Goal: Information Seeking & Learning: Learn about a topic

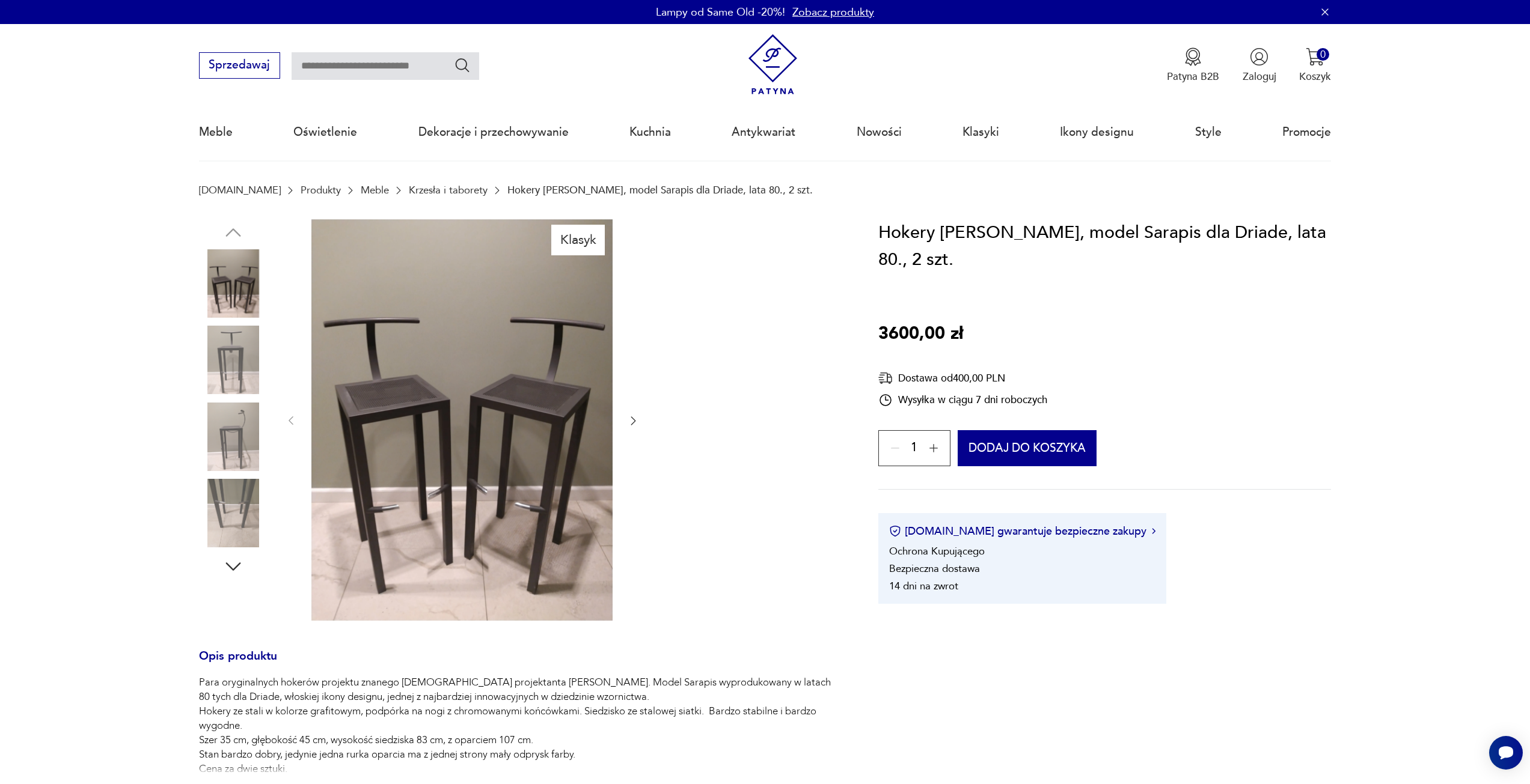
click at [628, 419] on icon "button" at bounding box center [633, 421] width 12 height 12
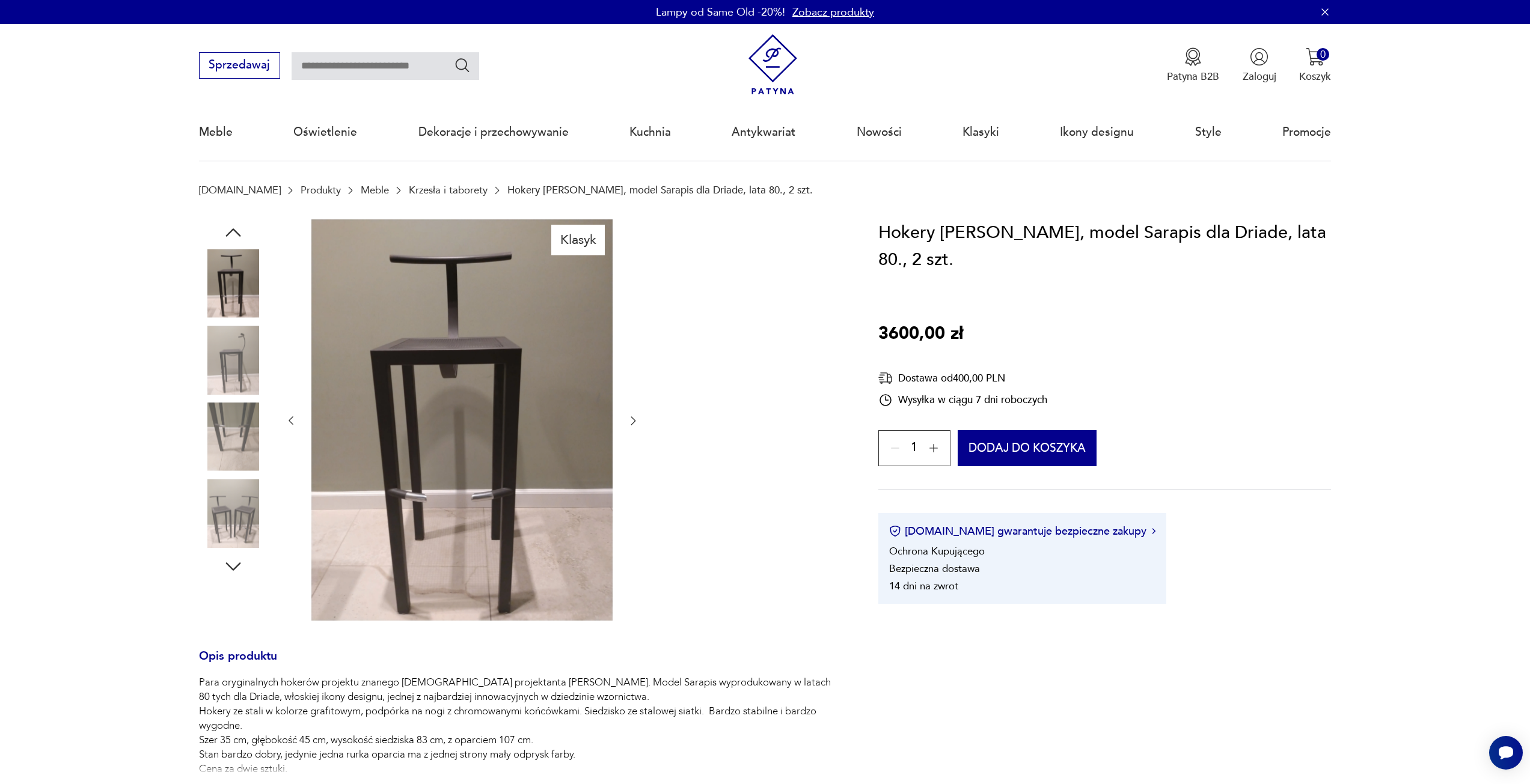
click at [628, 419] on icon "button" at bounding box center [633, 421] width 12 height 12
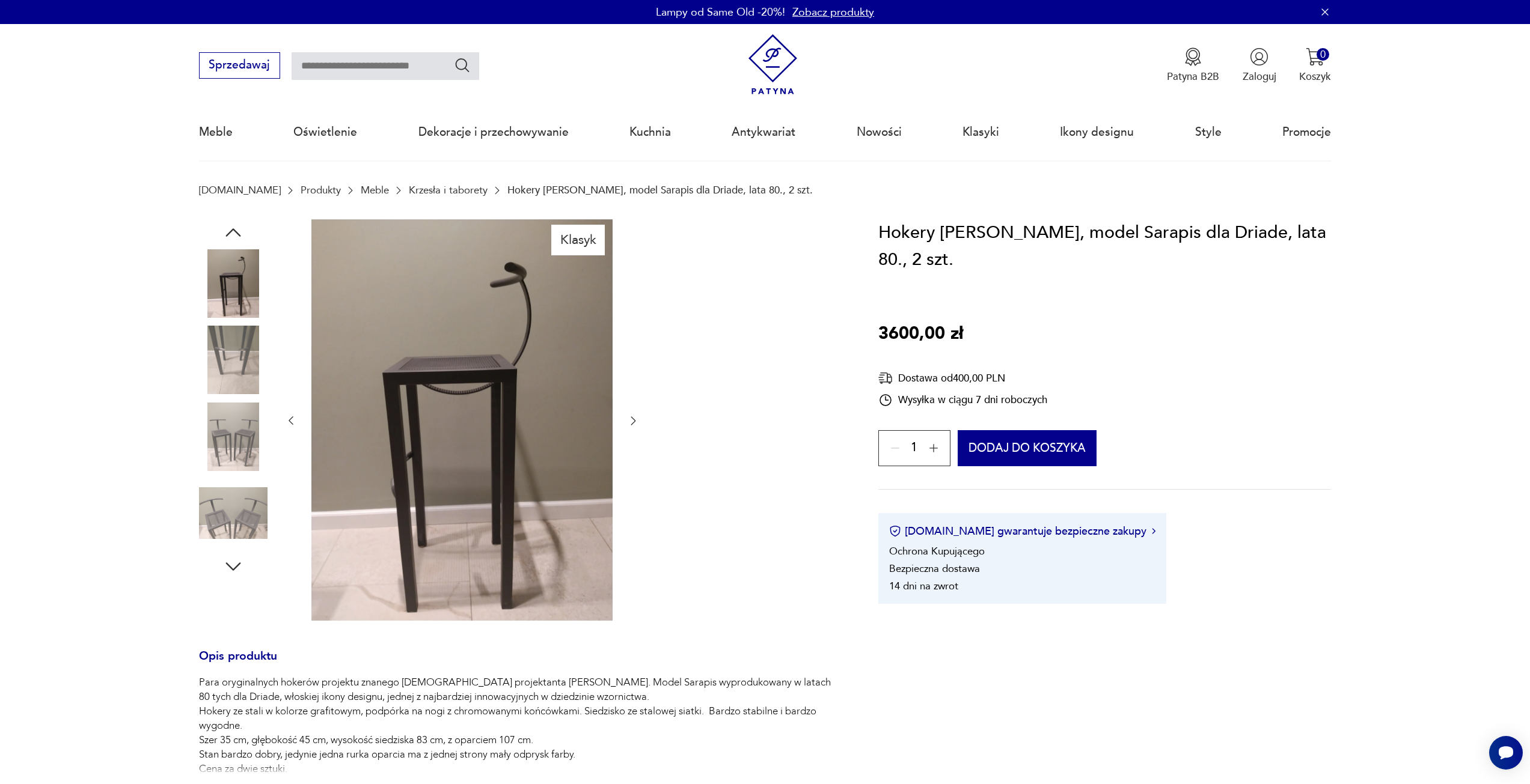
click at [628, 419] on icon "button" at bounding box center [633, 421] width 12 height 12
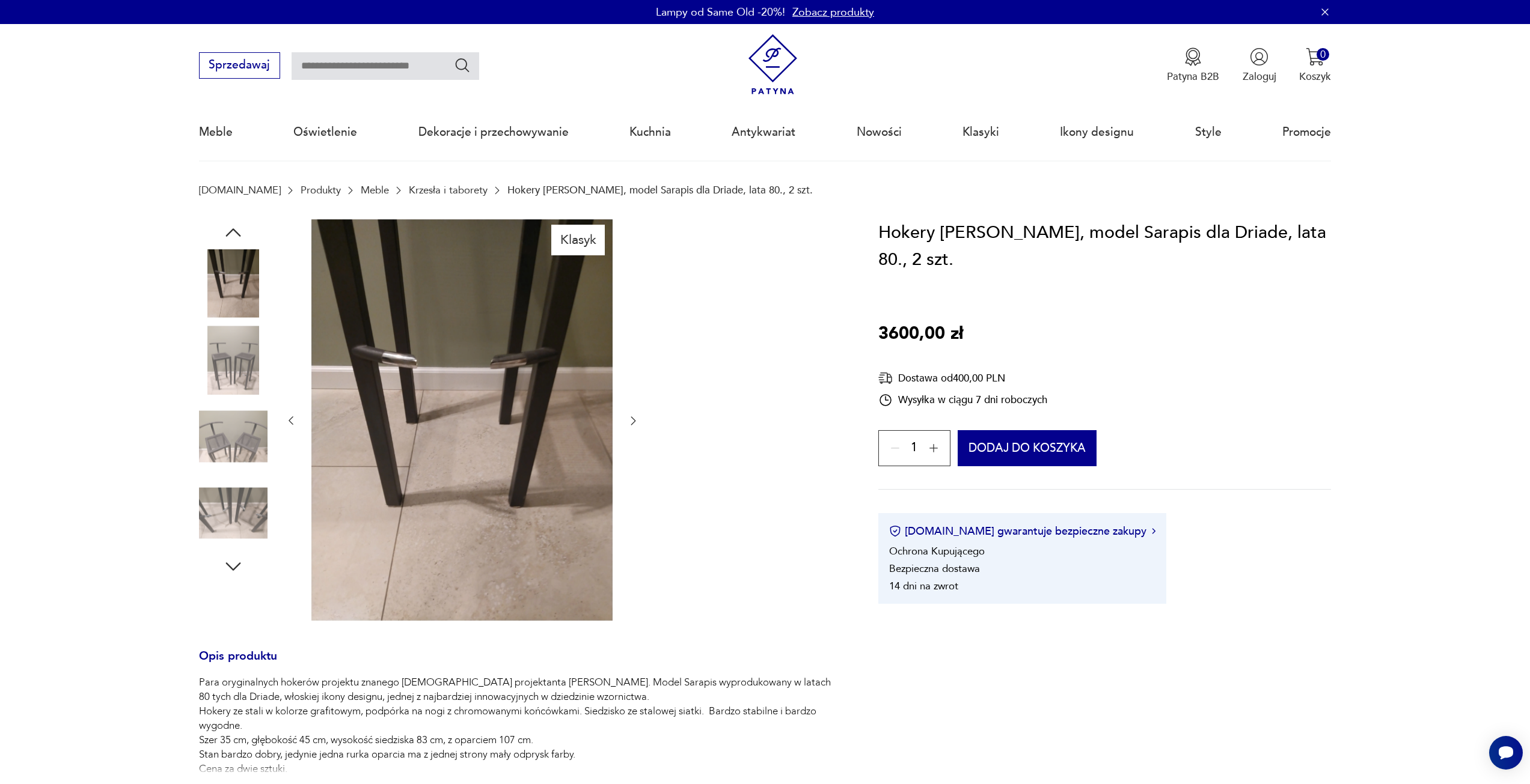
click at [628, 419] on icon "button" at bounding box center [633, 421] width 12 height 12
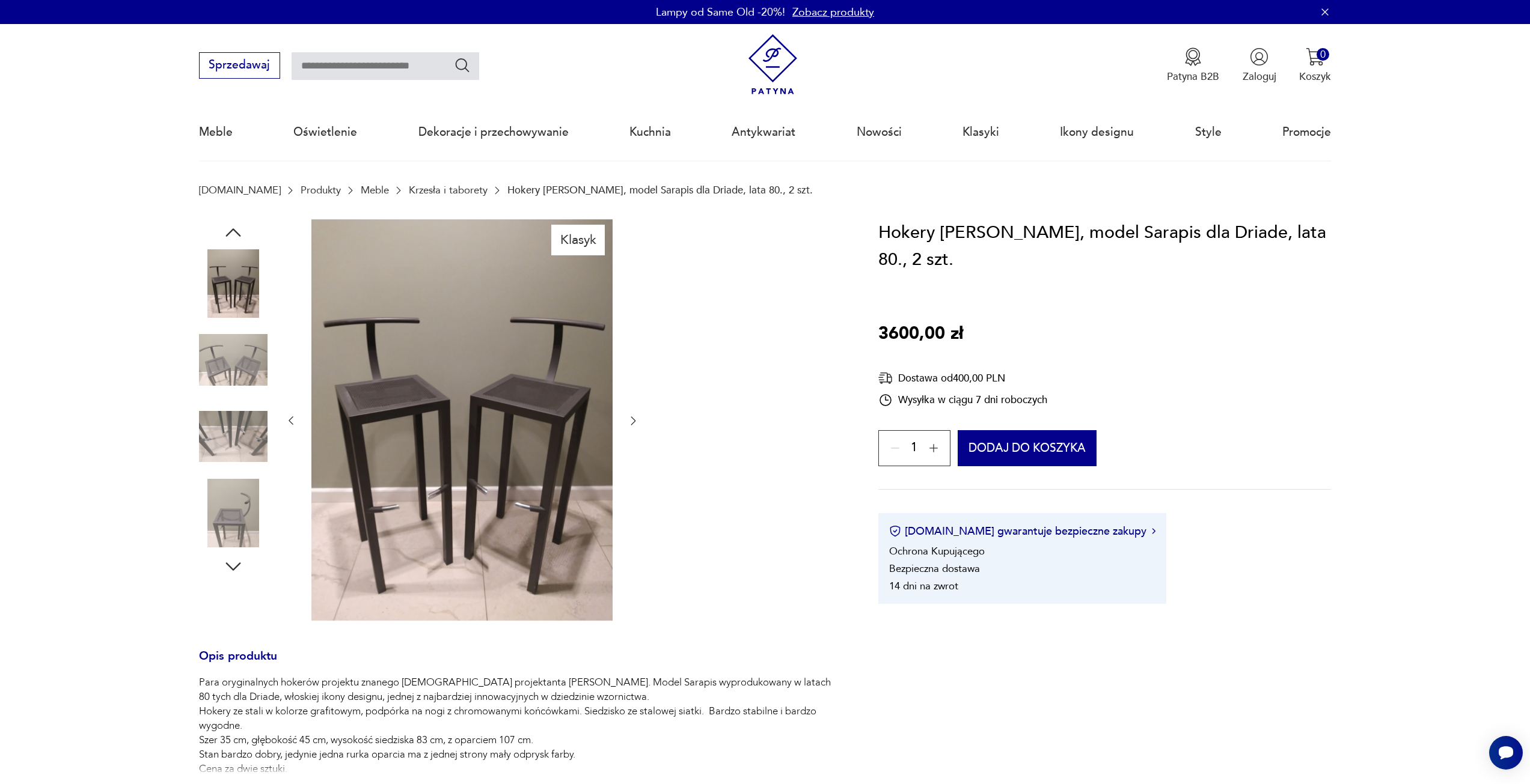
click at [628, 419] on icon "button" at bounding box center [633, 421] width 12 height 12
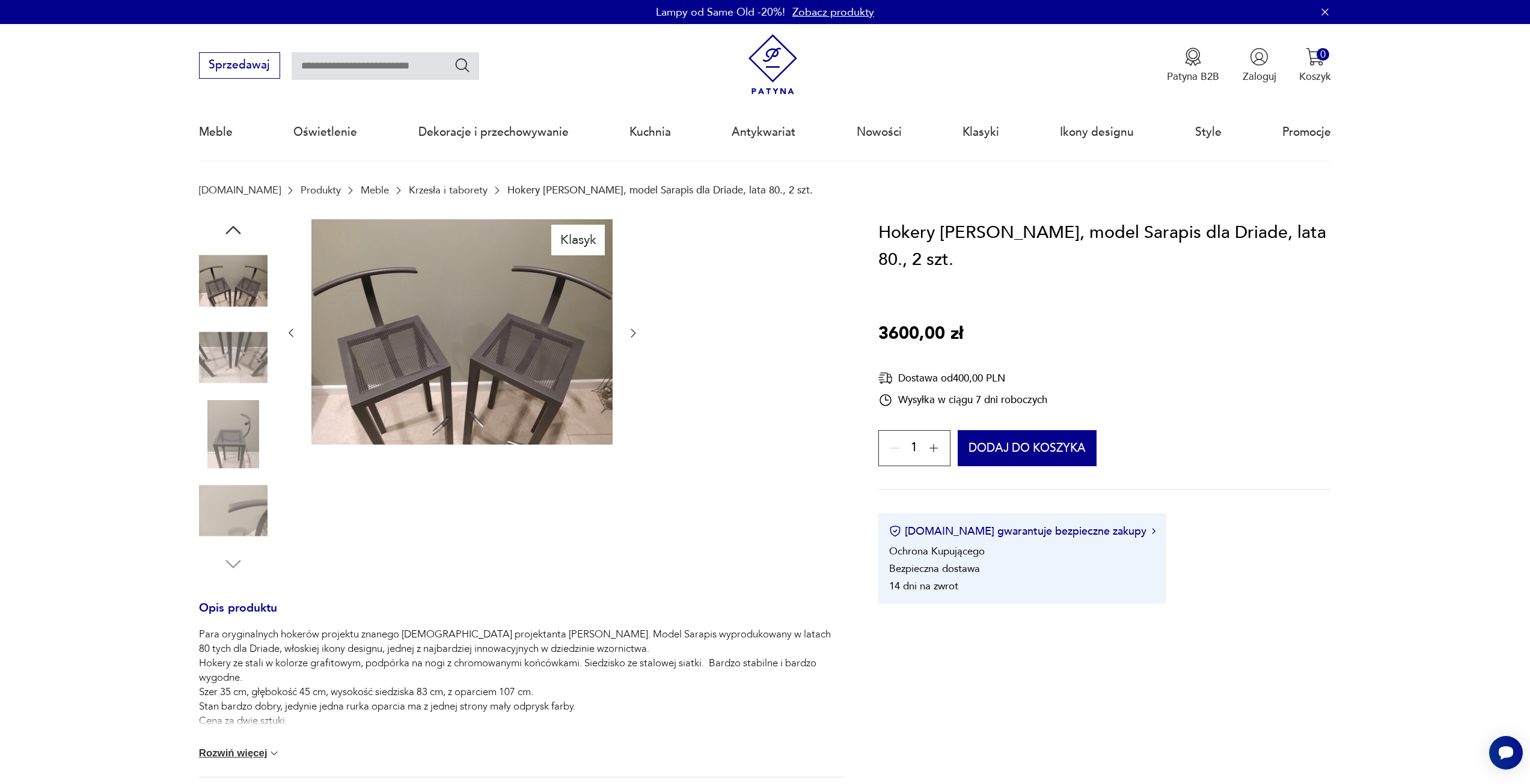
click at [628, 419] on div at bounding box center [462, 333] width 355 height 228
click at [630, 327] on button "button" at bounding box center [633, 333] width 12 height 14
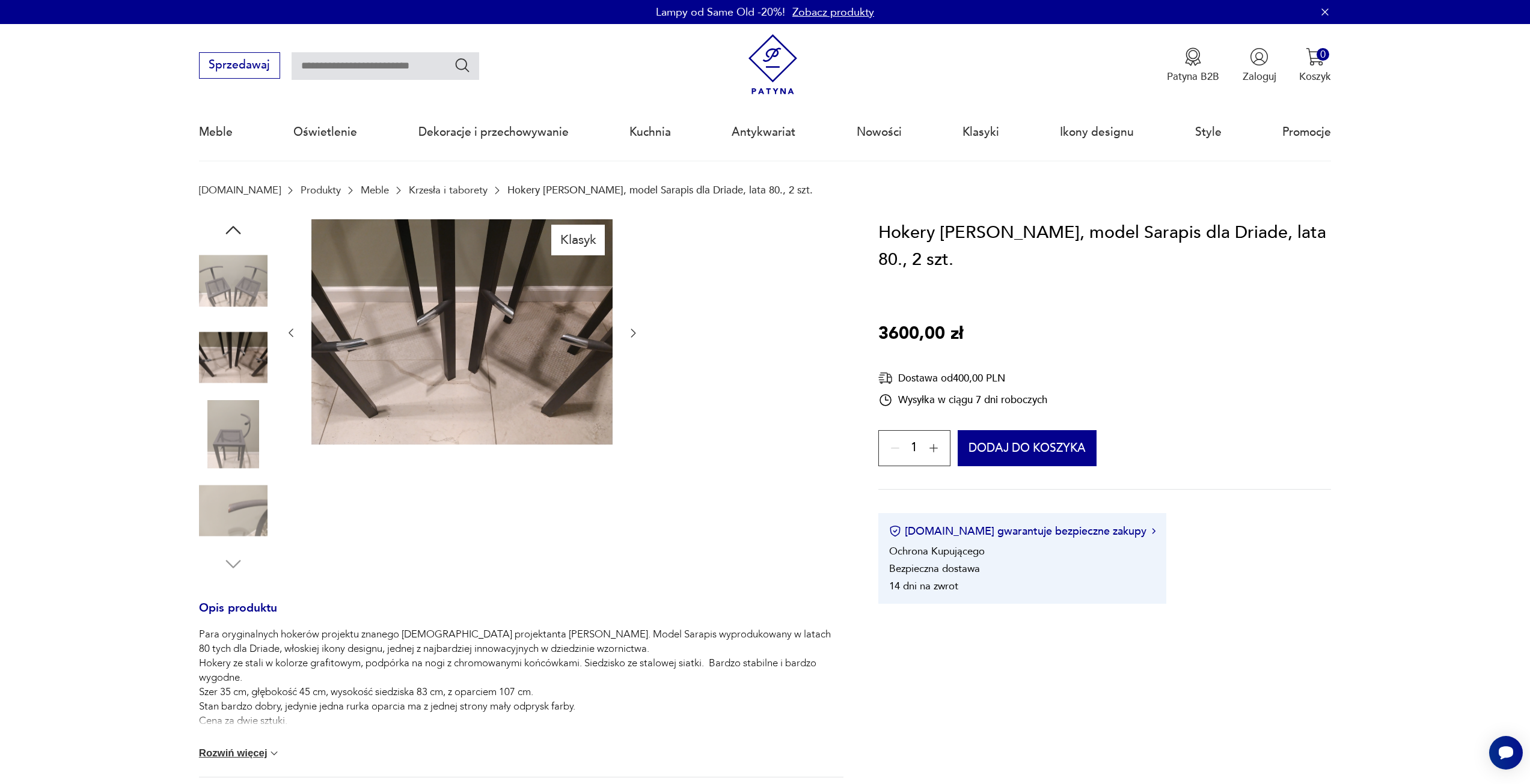
click at [630, 327] on button "button" at bounding box center [633, 333] width 12 height 14
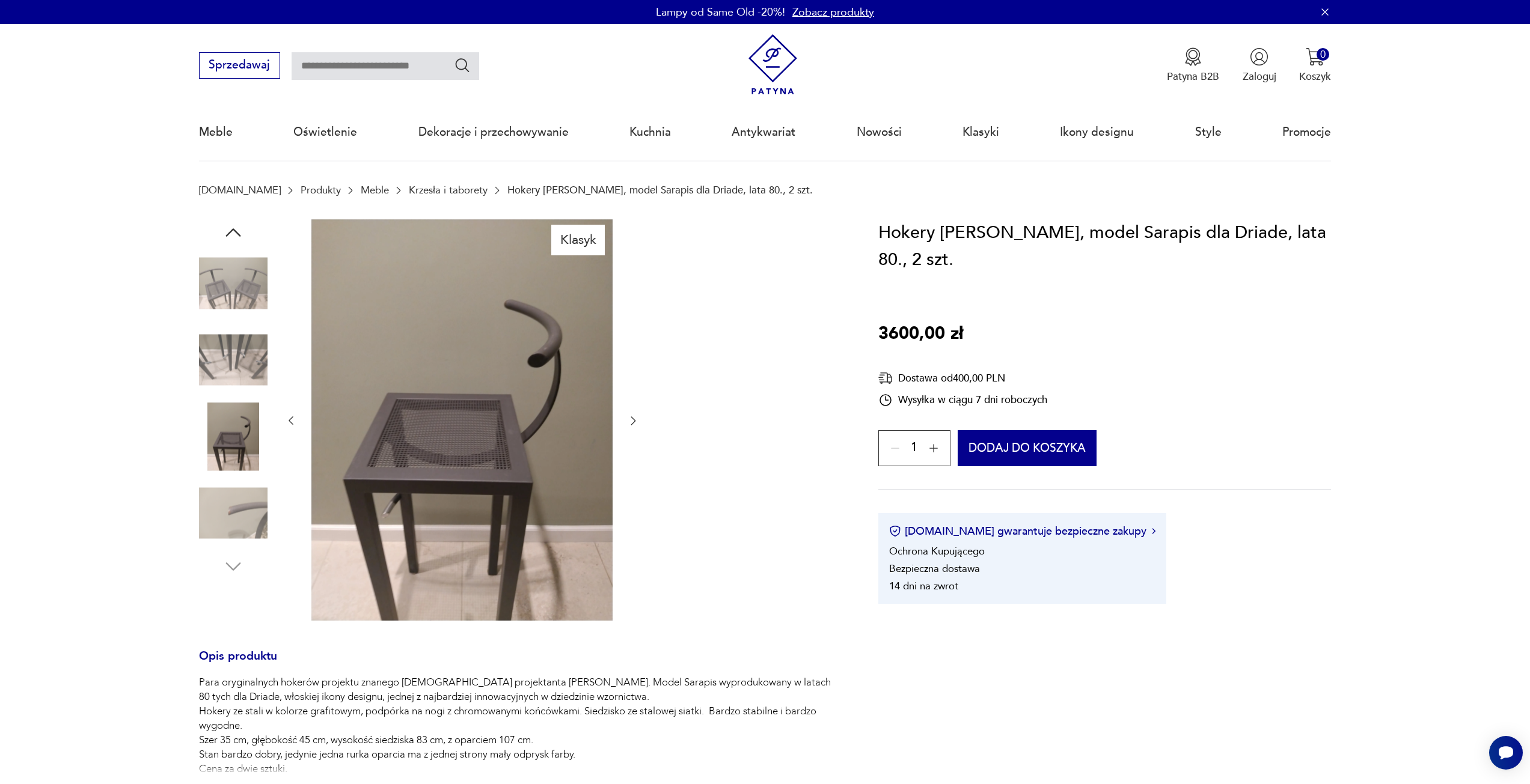
click at [630, 417] on icon "button" at bounding box center [633, 421] width 12 height 12
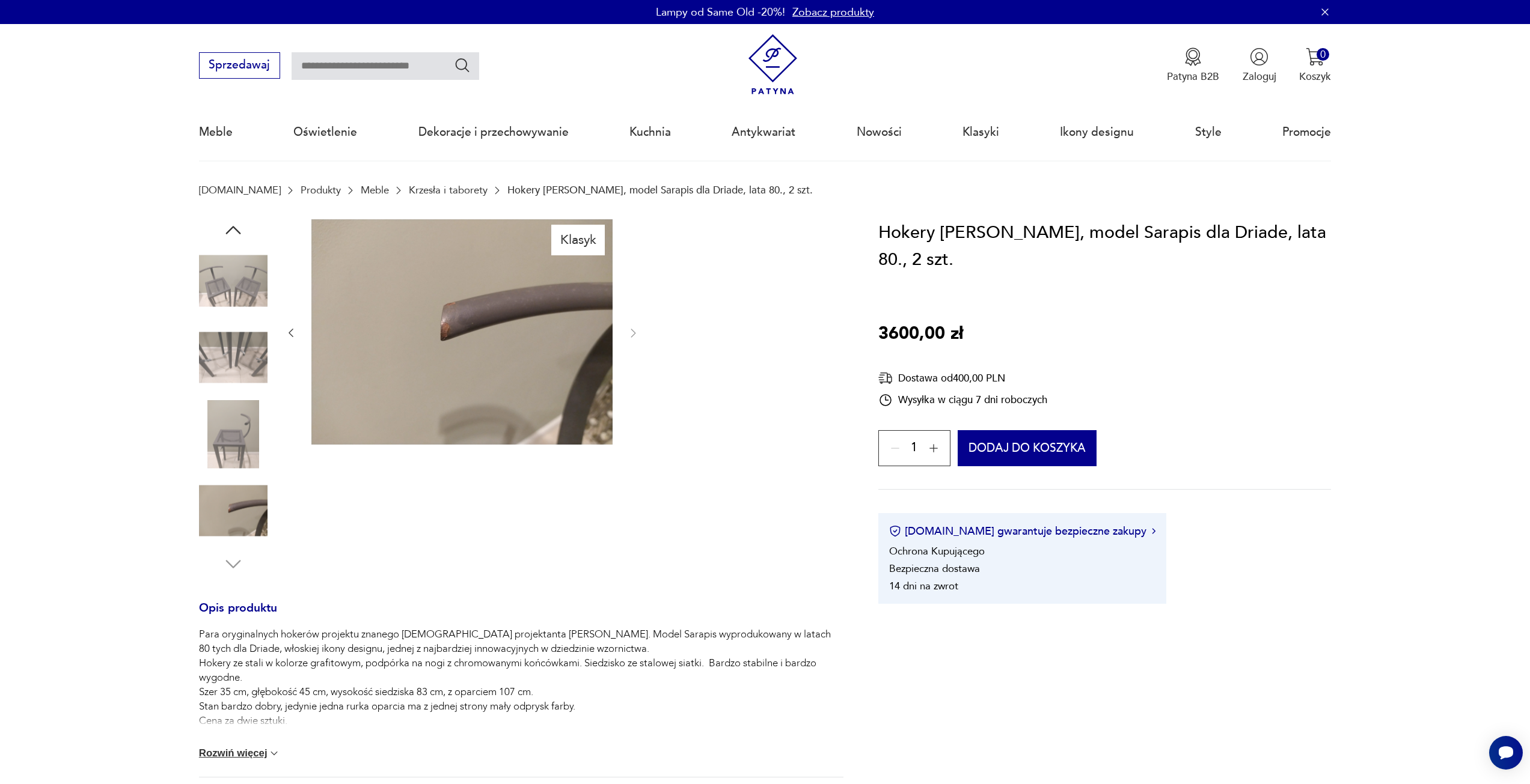
click at [630, 417] on div at bounding box center [462, 333] width 355 height 228
click at [239, 417] on img at bounding box center [233, 434] width 69 height 69
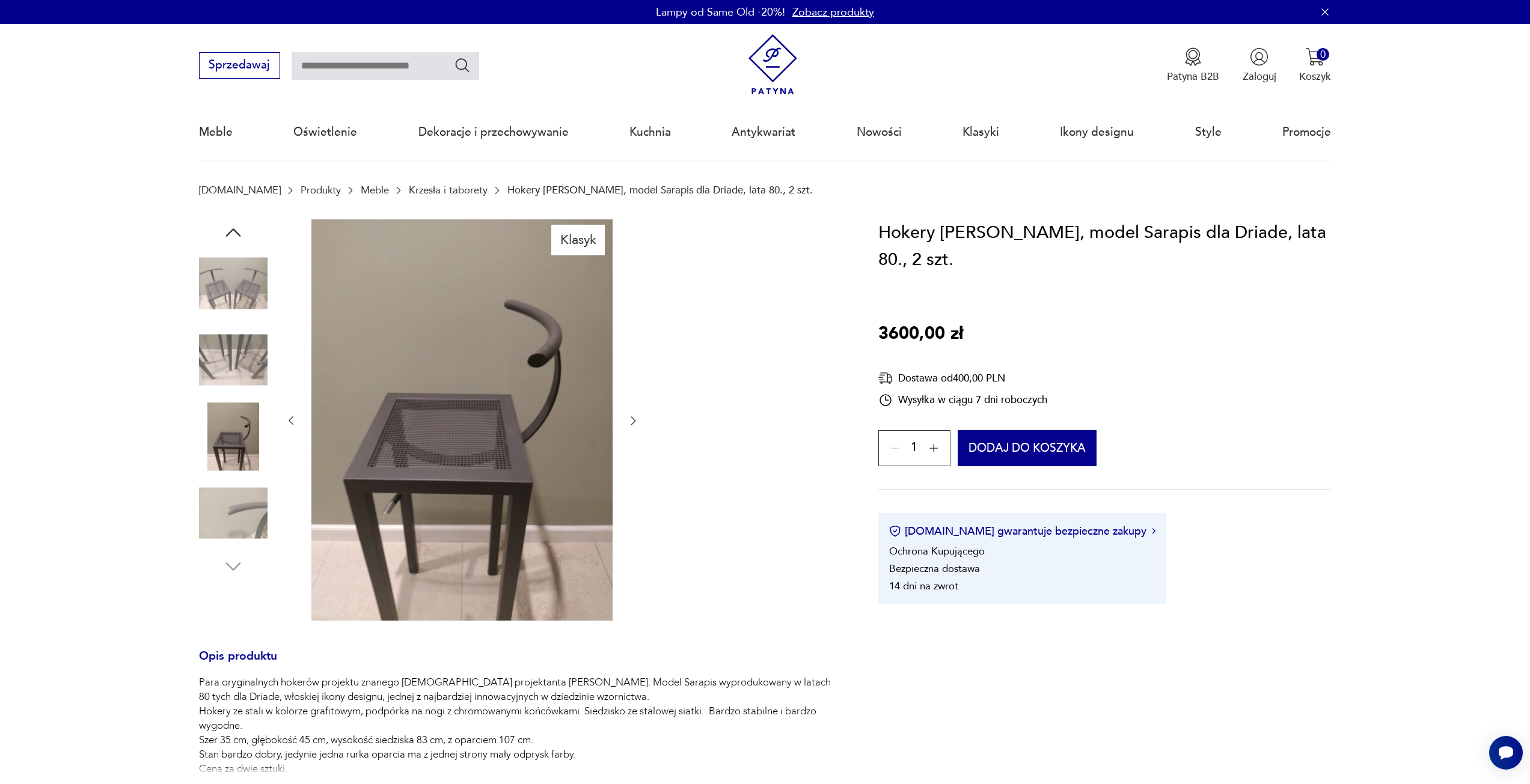
click at [465, 394] on img at bounding box center [462, 420] width 301 height 401
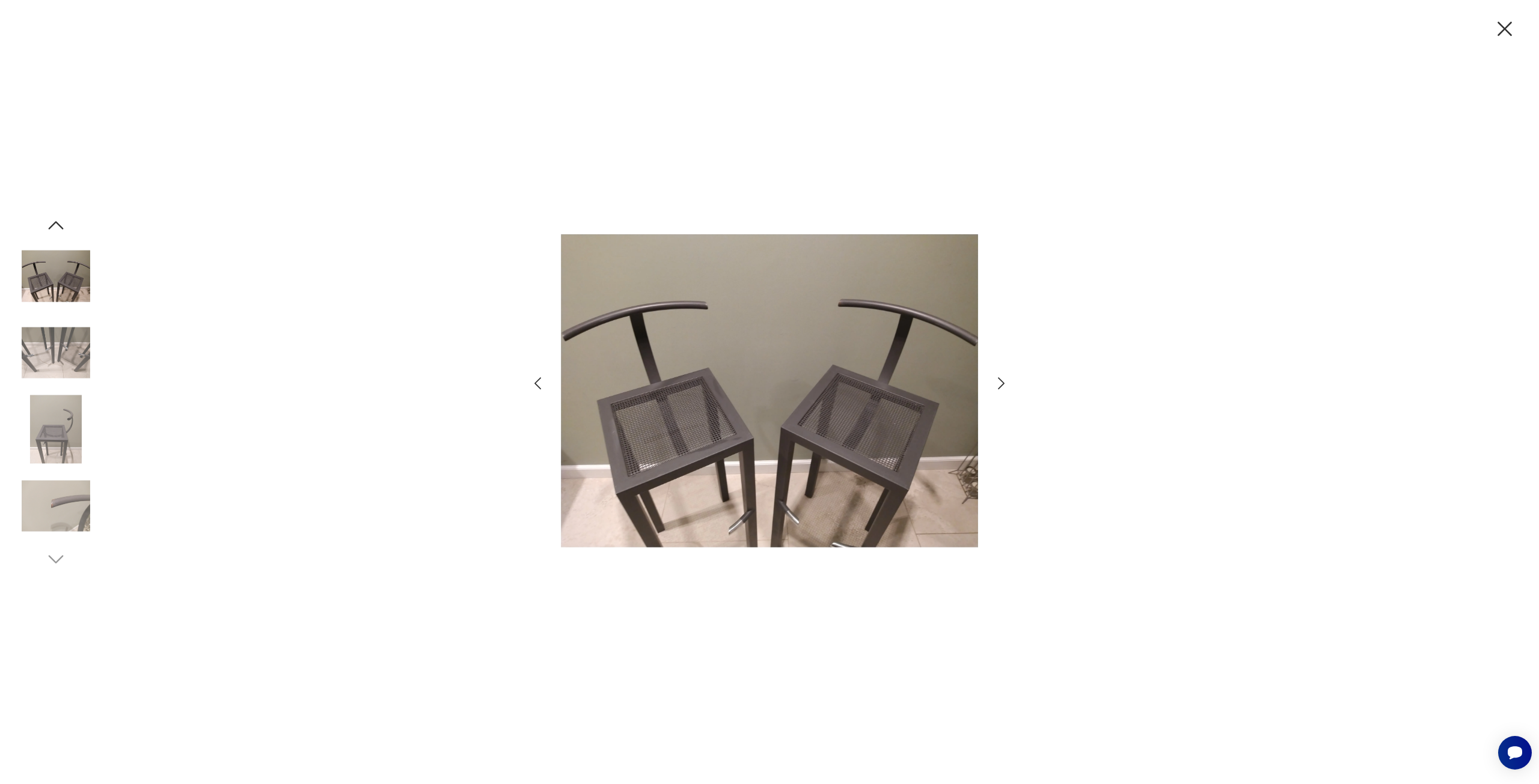
click at [700, 465] on img at bounding box center [770, 391] width 417 height 601
click at [62, 417] on img at bounding box center [56, 429] width 69 height 69
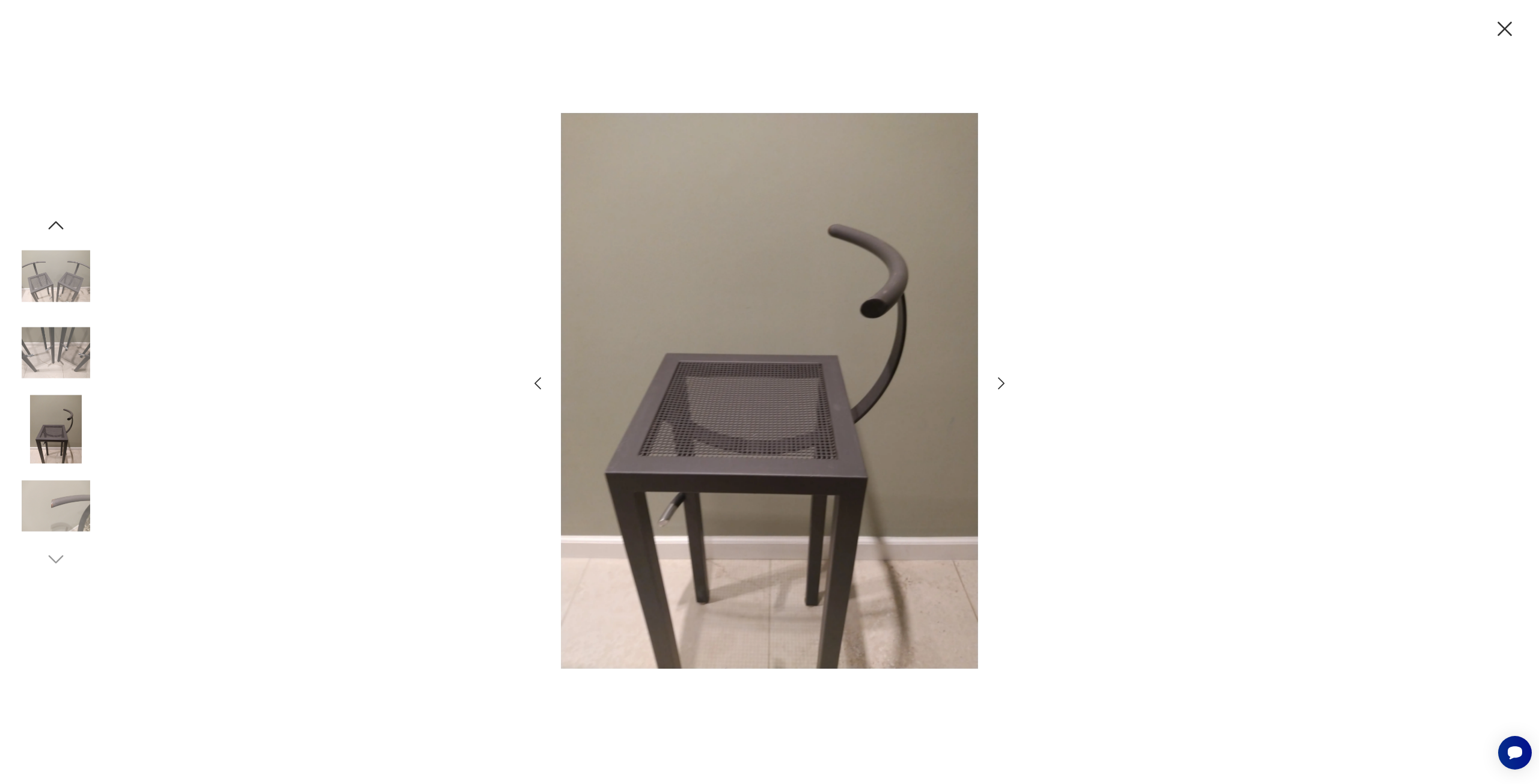
click at [1506, 26] on icon "button" at bounding box center [1504, 28] width 25 height 25
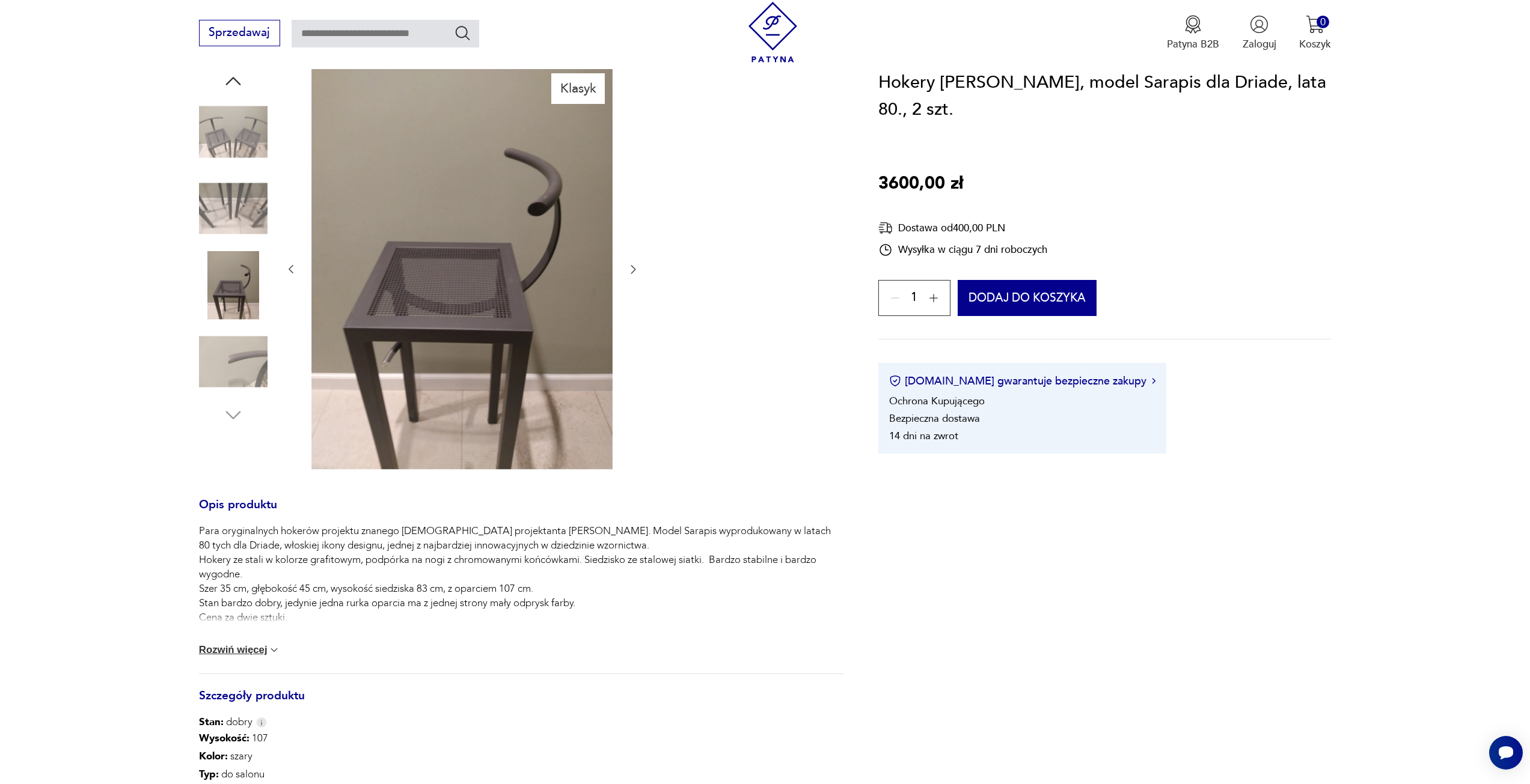
scroll to position [300, 0]
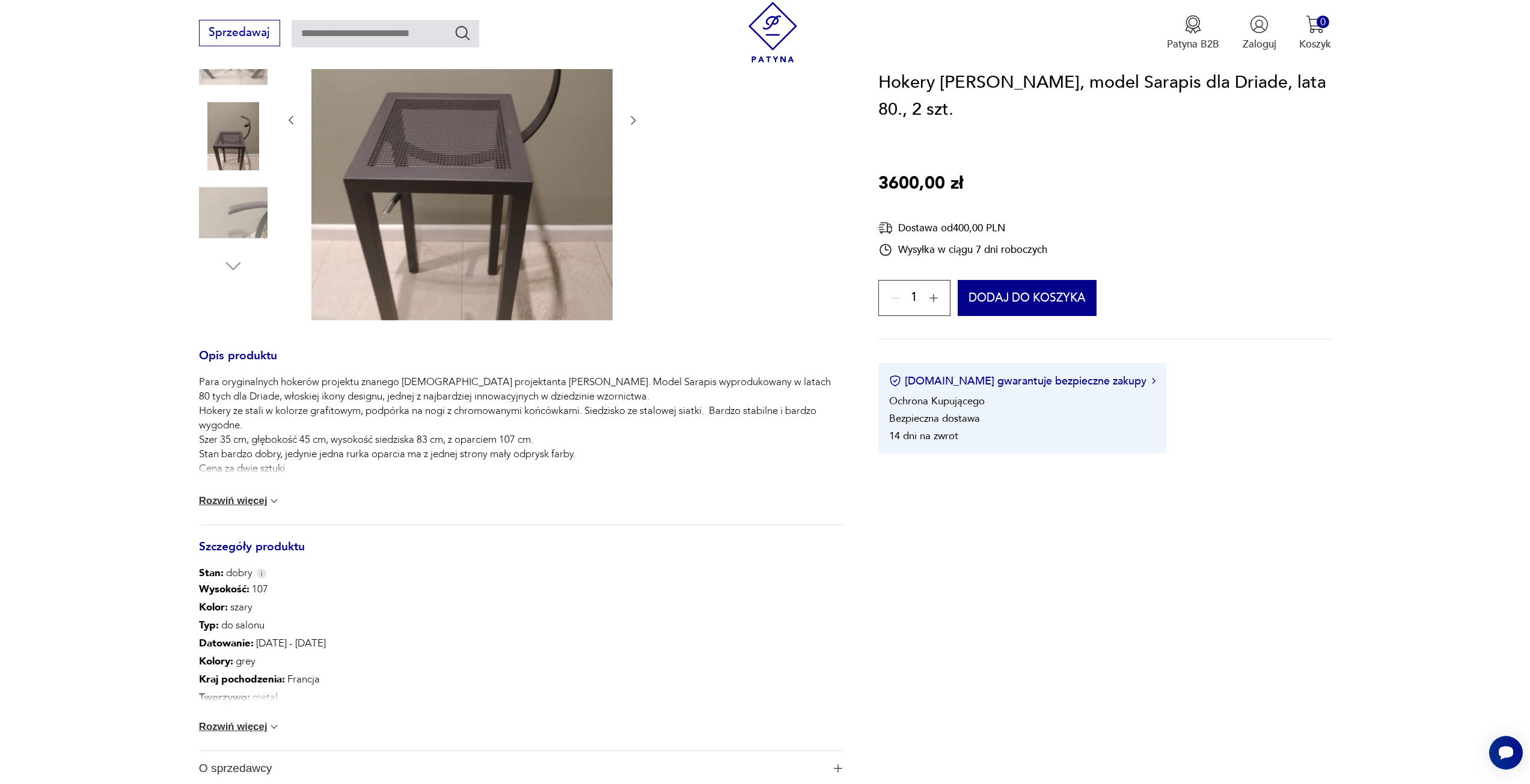
click at [234, 500] on button "Rozwiń więcej" at bounding box center [240, 501] width 82 height 12
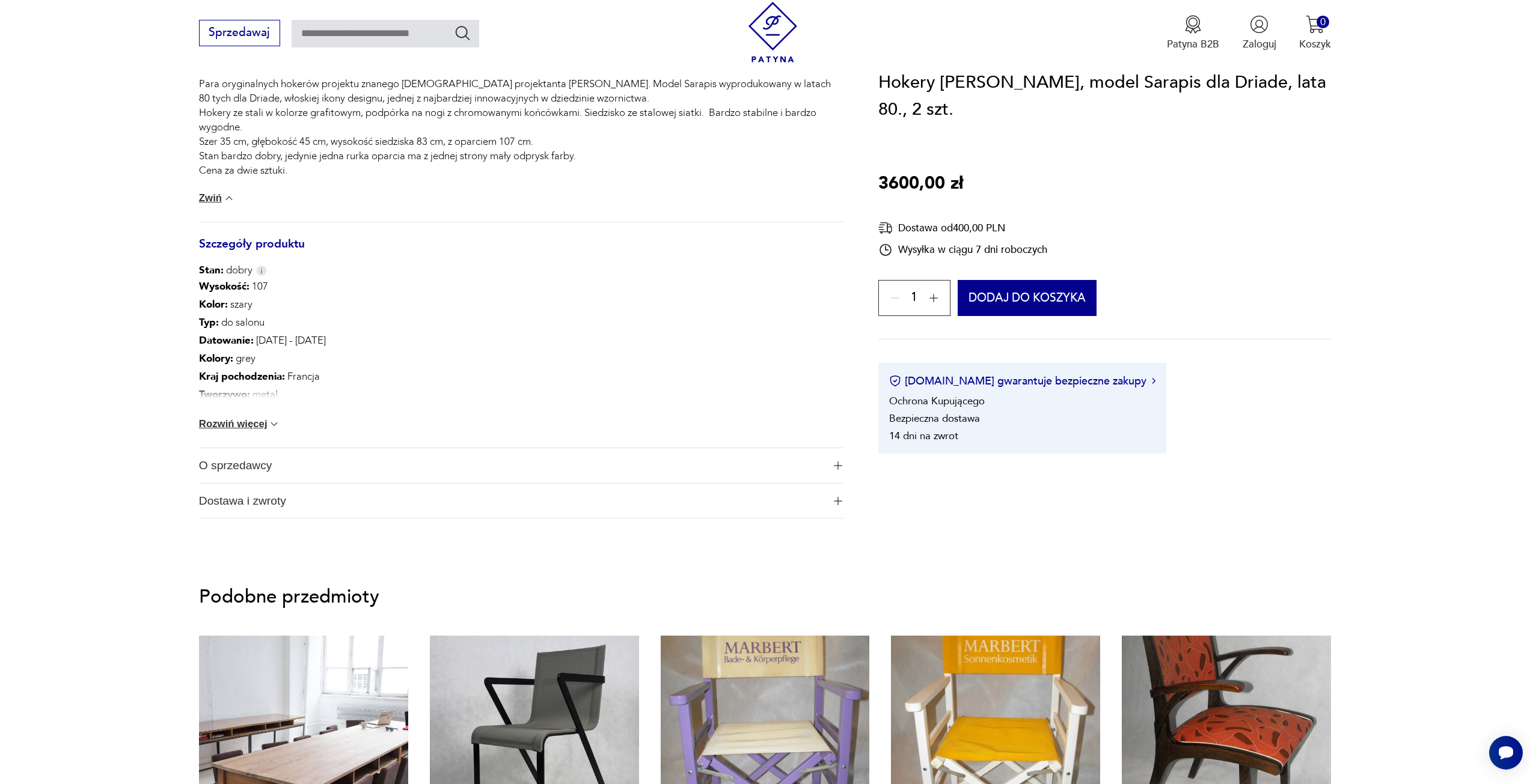
scroll to position [601, 0]
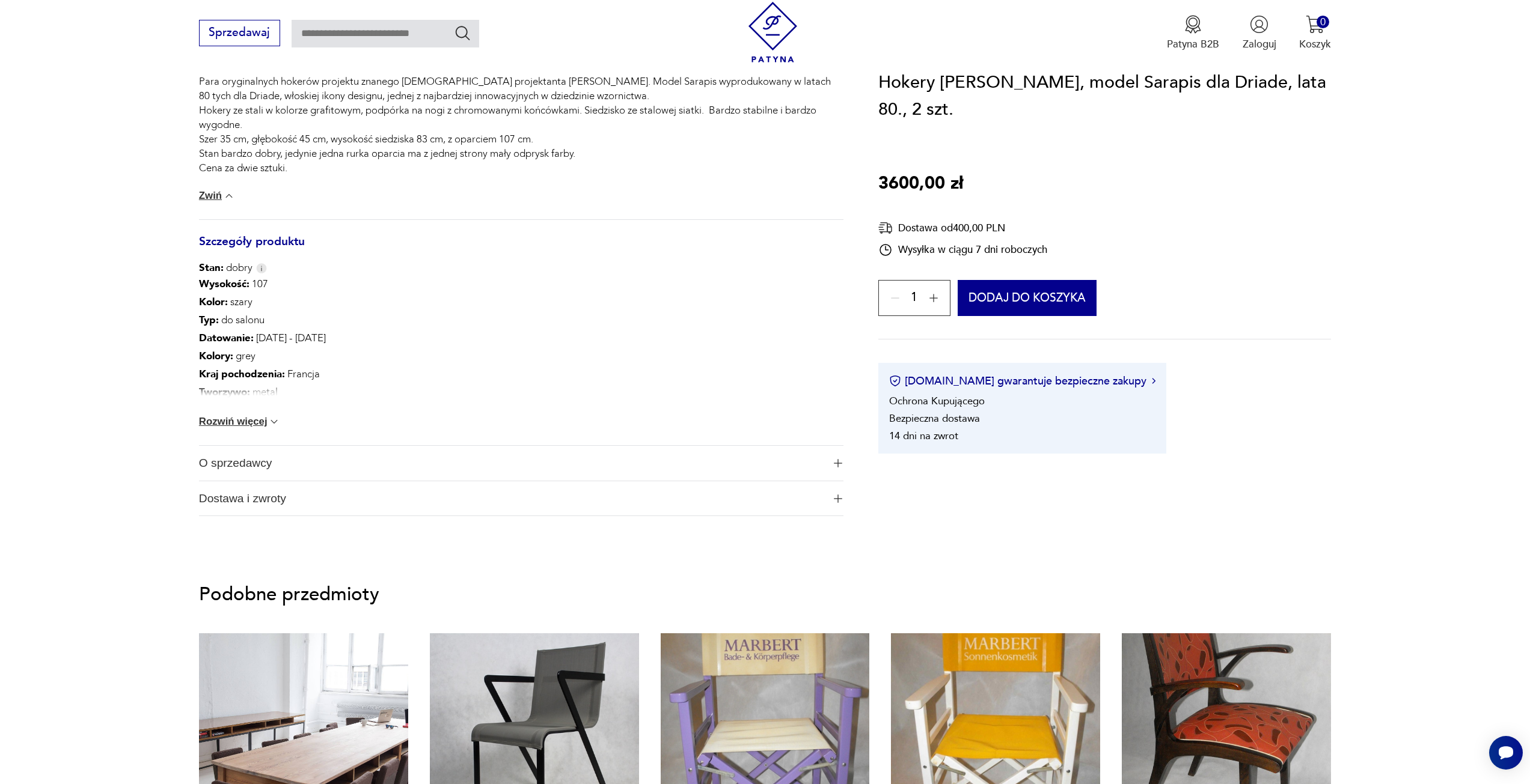
click at [244, 420] on button "Rozwiń więcej" at bounding box center [240, 422] width 82 height 12
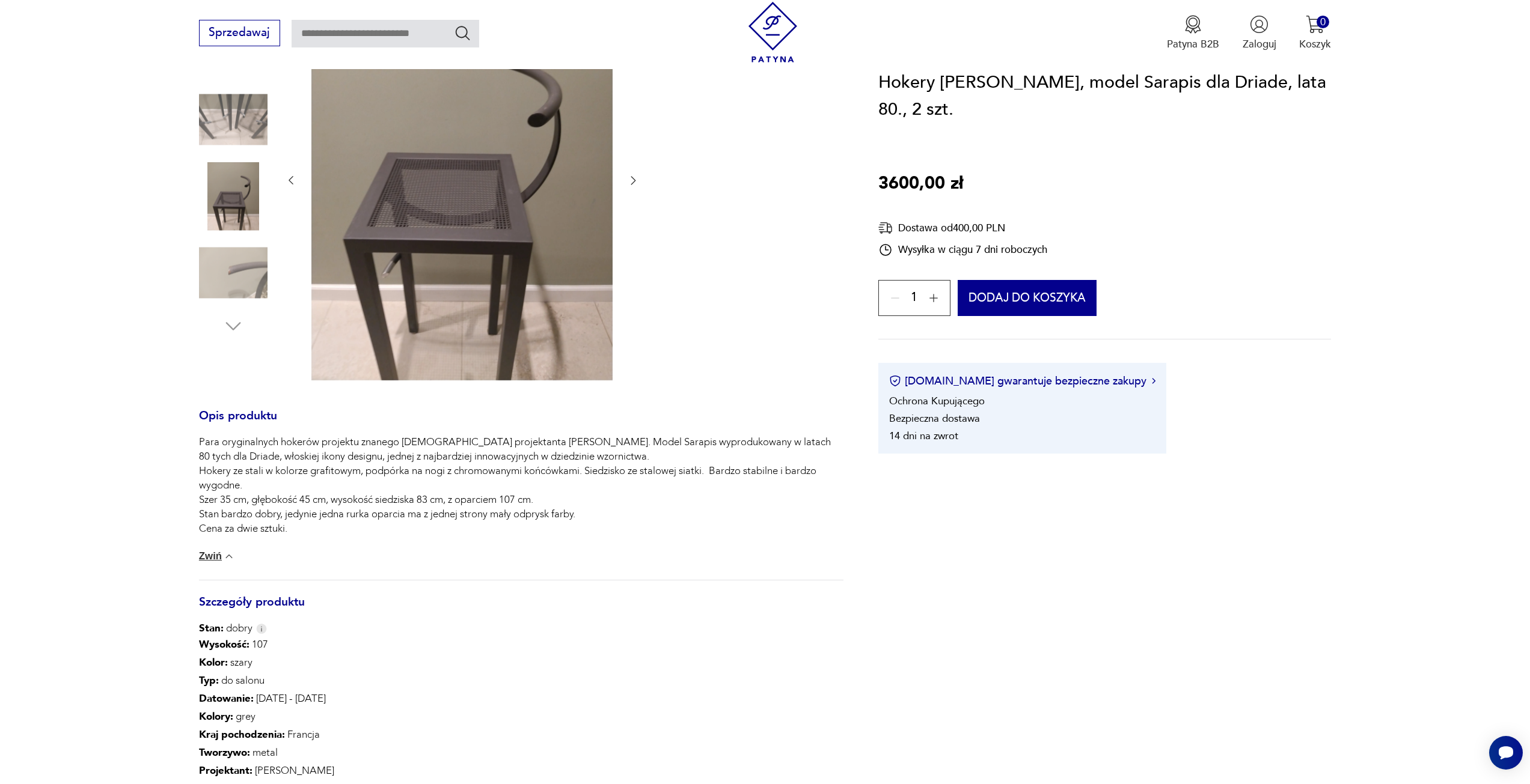
scroll to position [0, 0]
